Goal: Task Accomplishment & Management: Use online tool/utility

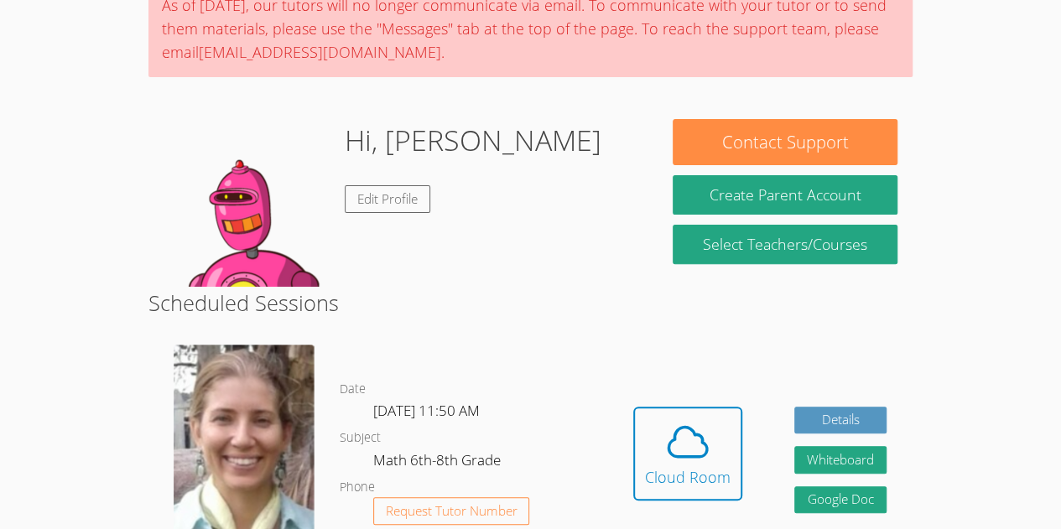
scroll to position [183, 0]
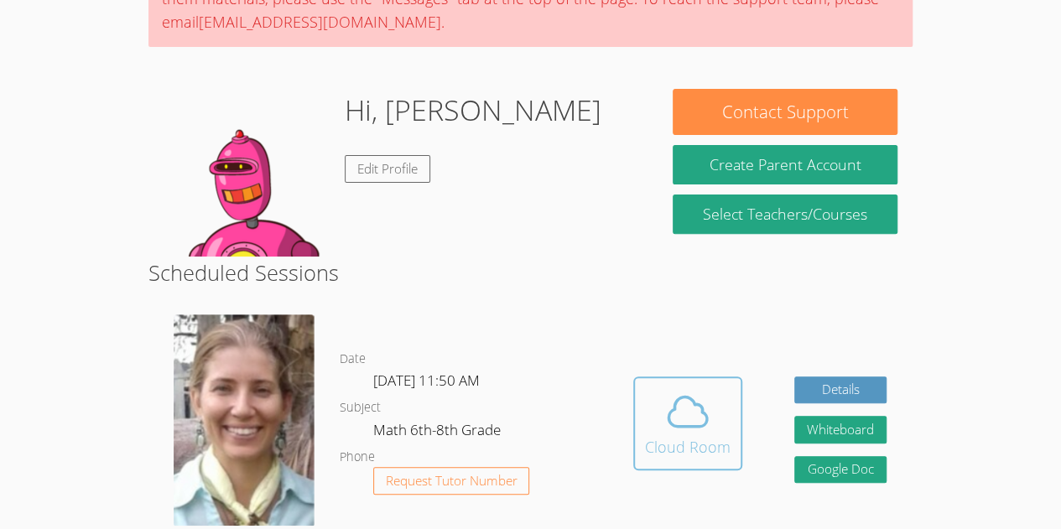
click at [658, 430] on span at bounding box center [688, 411] width 86 height 47
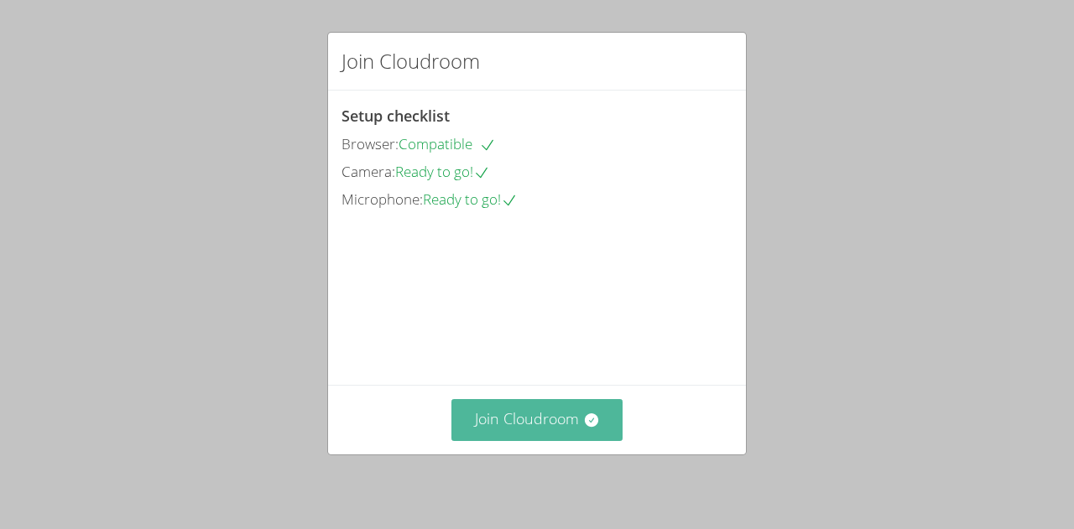
click at [584, 411] on button "Join Cloudroom" at bounding box center [537, 419] width 172 height 41
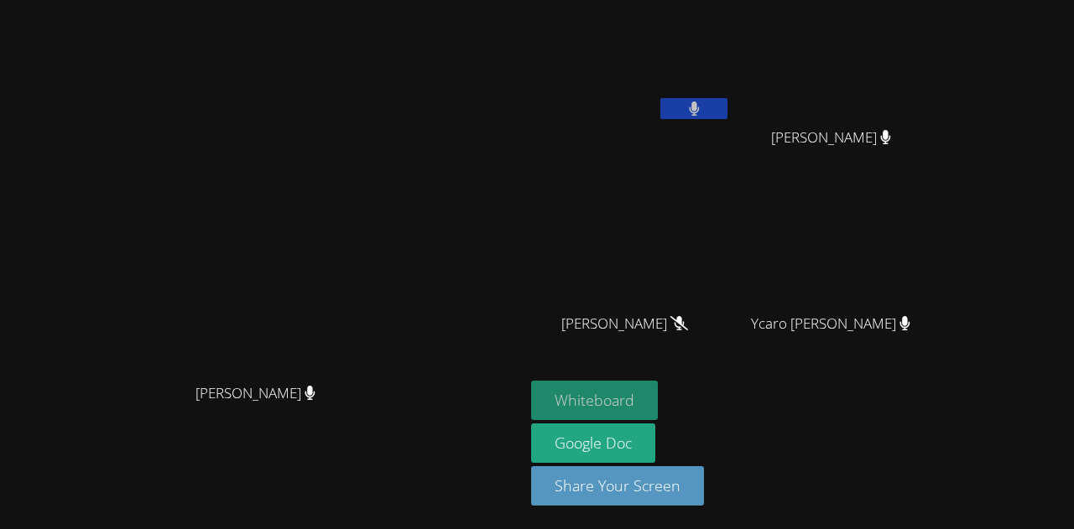
click at [658, 415] on button "Whiteboard" at bounding box center [594, 400] width 127 height 39
click at [289, 170] on video at bounding box center [263, 231] width 252 height 288
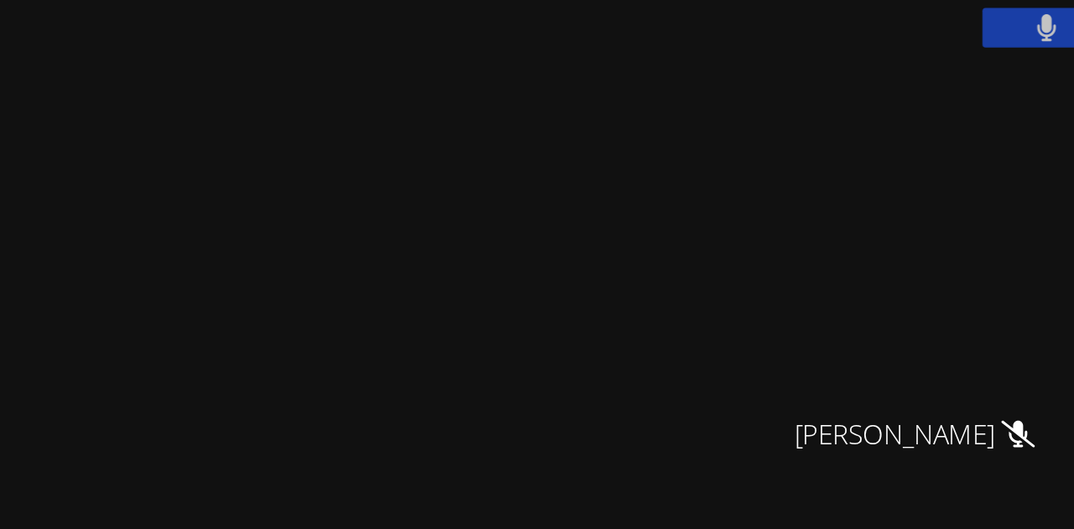
click at [261, 222] on video at bounding box center [263, 231] width 252 height 288
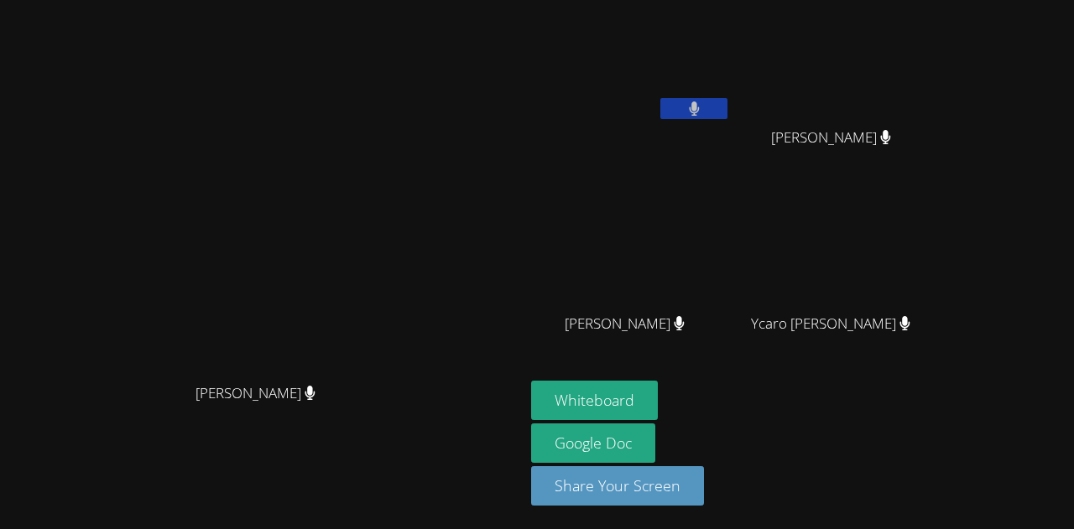
click at [910, 317] on span "Ycaro [PERSON_NAME]" at bounding box center [830, 324] width 159 height 24
click at [727, 115] on button at bounding box center [693, 108] width 67 height 21
click at [703, 102] on icon at bounding box center [695, 109] width 18 height 14
click at [700, 102] on icon at bounding box center [694, 109] width 11 height 14
click at [727, 104] on button at bounding box center [693, 108] width 67 height 21
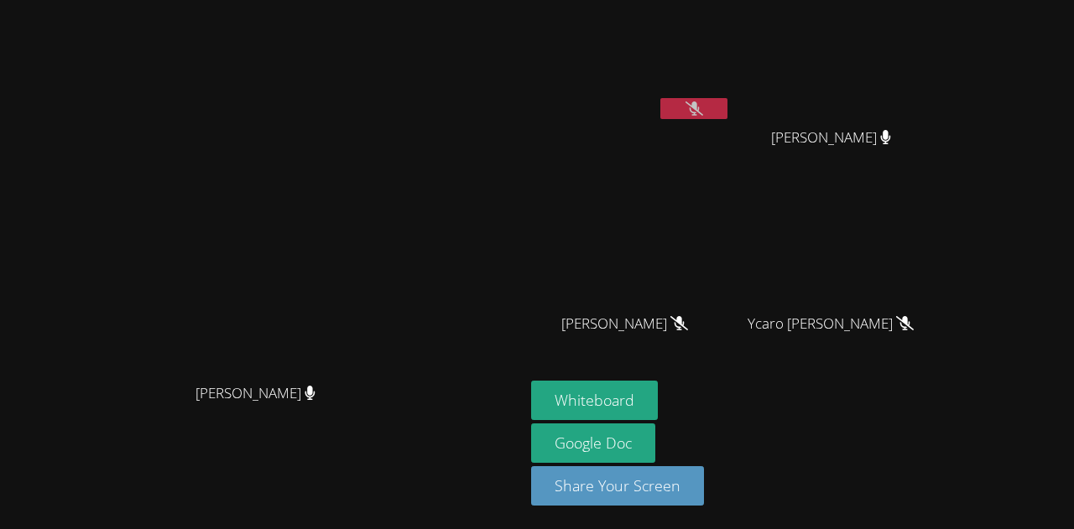
click at [703, 111] on icon at bounding box center [695, 109] width 18 height 14
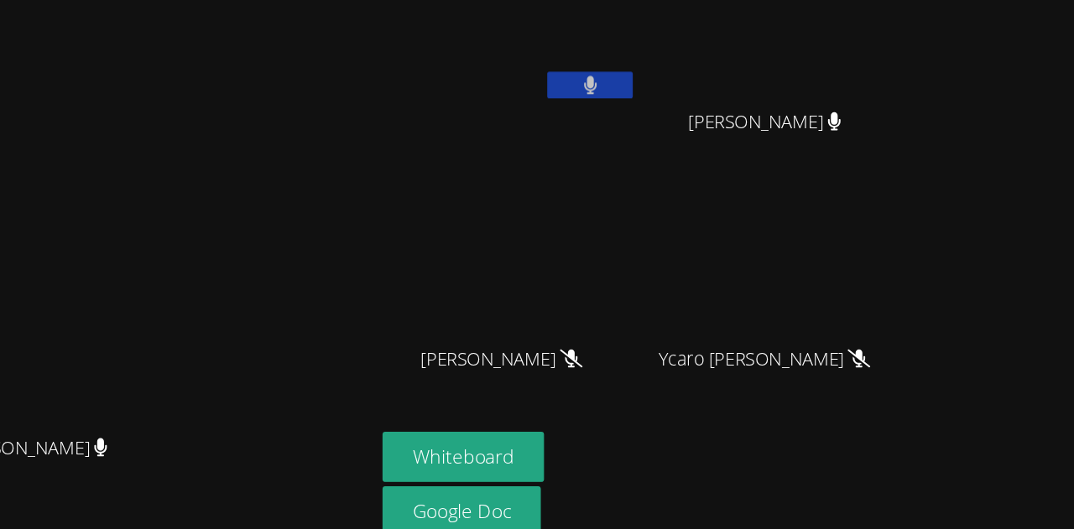
click at [727, 107] on button at bounding box center [693, 108] width 67 height 21
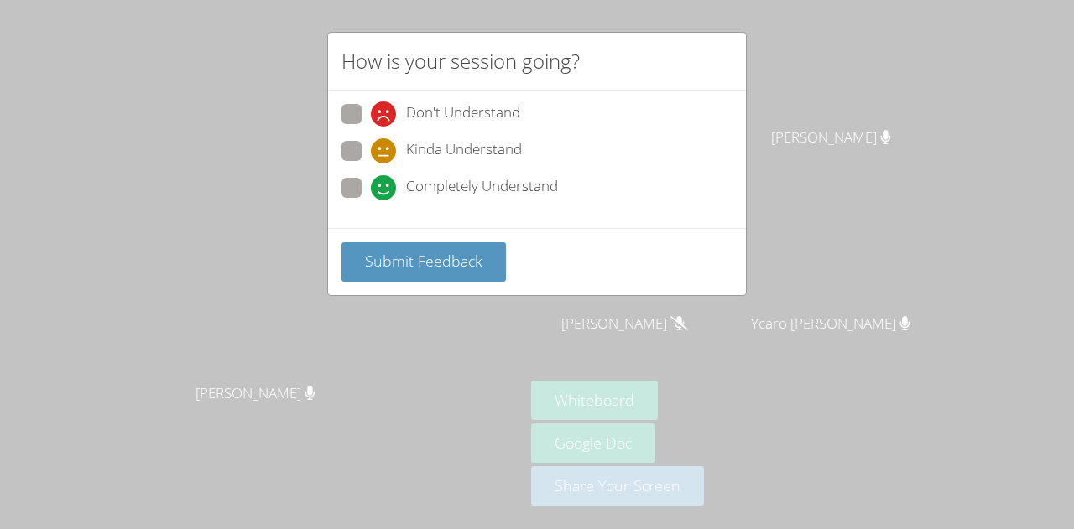
click at [371, 201] on span at bounding box center [371, 201] width 0 height 0
click at [371, 192] on input "Completely Understand" at bounding box center [378, 185] width 14 height 14
radio input "true"
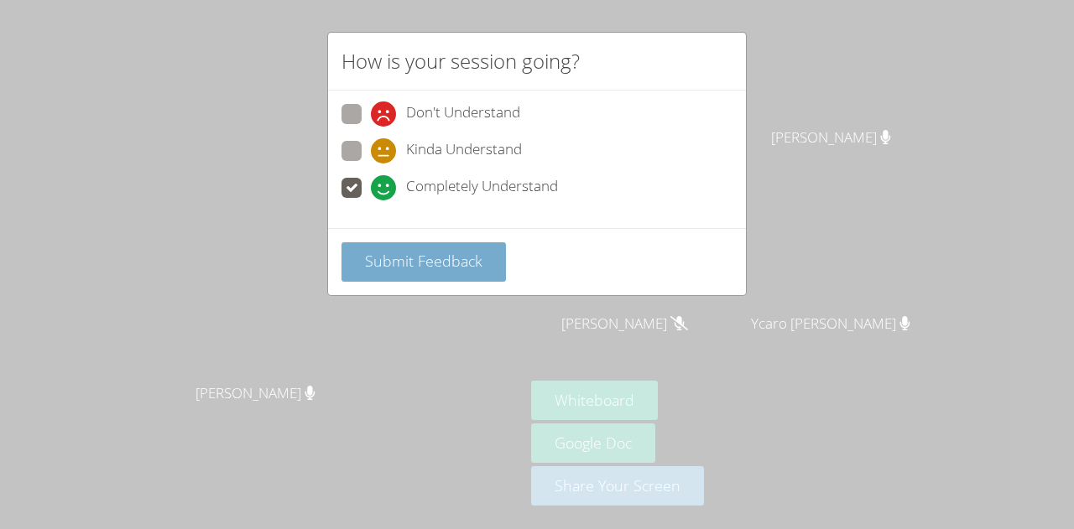
click at [412, 275] on button "Submit Feedback" at bounding box center [424, 261] width 164 height 39
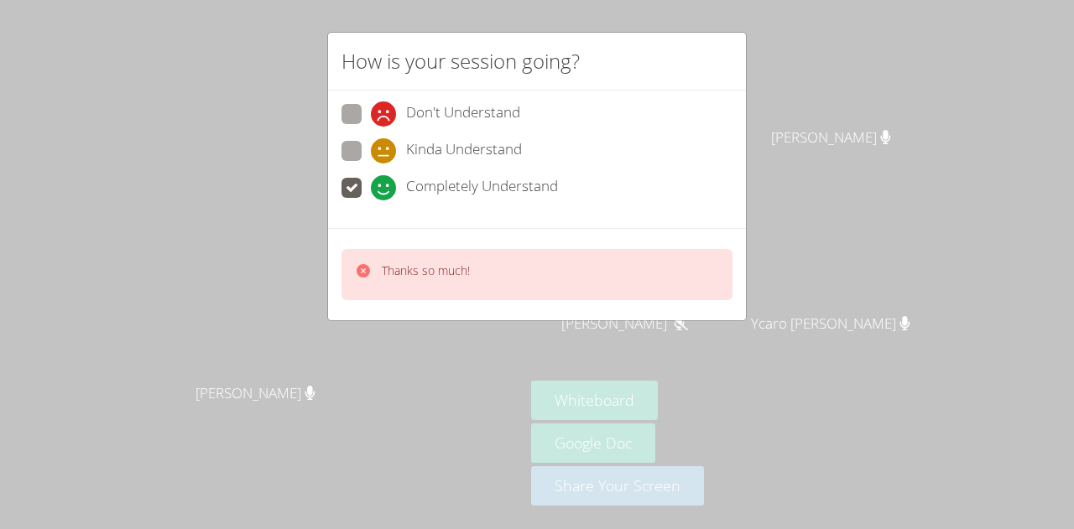
click at [369, 265] on icon at bounding box center [363, 271] width 17 height 17
click at [361, 270] on icon at bounding box center [363, 271] width 17 height 17
click at [415, 272] on p "Thanks so much!" at bounding box center [426, 271] width 88 height 17
click at [477, 282] on div "Thanks so much!" at bounding box center [537, 274] width 391 height 51
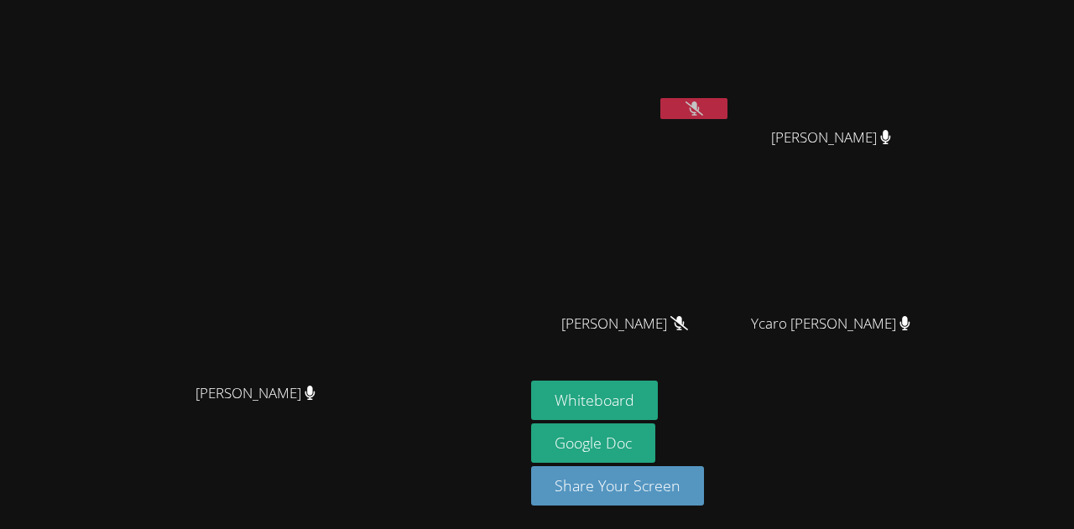
click at [727, 99] on button at bounding box center [693, 108] width 67 height 21
click at [727, 114] on button at bounding box center [693, 108] width 67 height 21
click at [703, 112] on icon at bounding box center [695, 109] width 18 height 14
click at [699, 103] on icon at bounding box center [694, 109] width 10 height 14
click at [336, 345] on video at bounding box center [263, 231] width 252 height 288
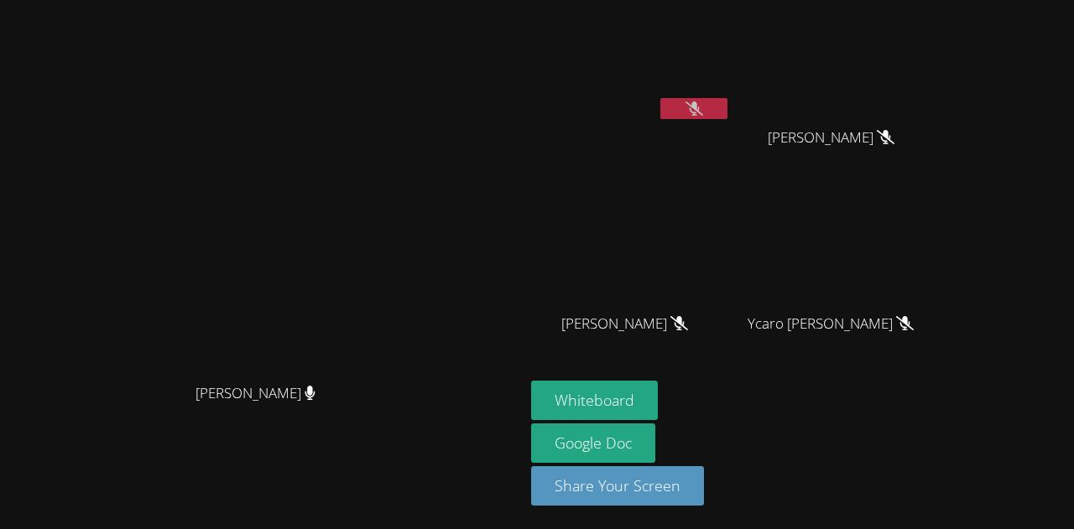
click at [731, 96] on video at bounding box center [631, 63] width 200 height 112
click at [727, 113] on button at bounding box center [693, 108] width 67 height 21
